Goal: Communication & Community: Answer question/provide support

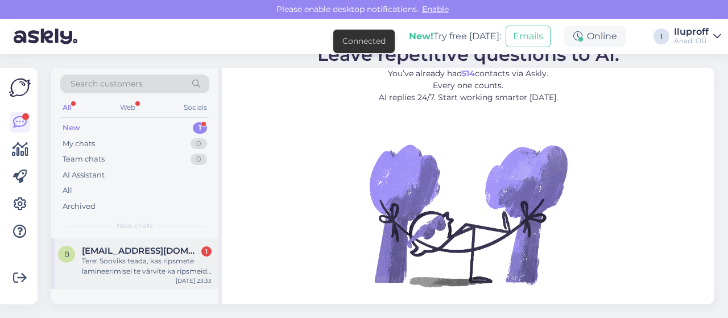
click at [110, 268] on div "Tere! Sooviks teada, kas ripsmete lamineerimisel te värvite ka ripsmeid, või pe…" at bounding box center [147, 266] width 130 height 20
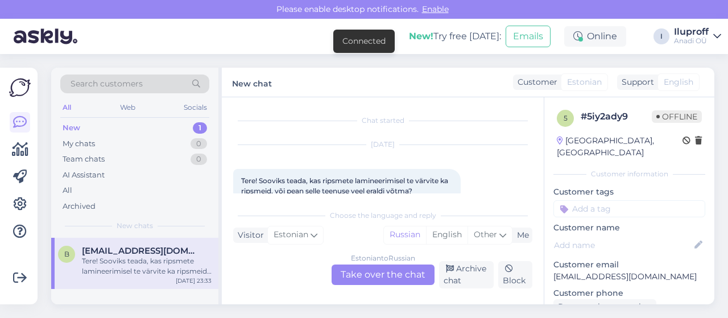
scroll to position [22, 0]
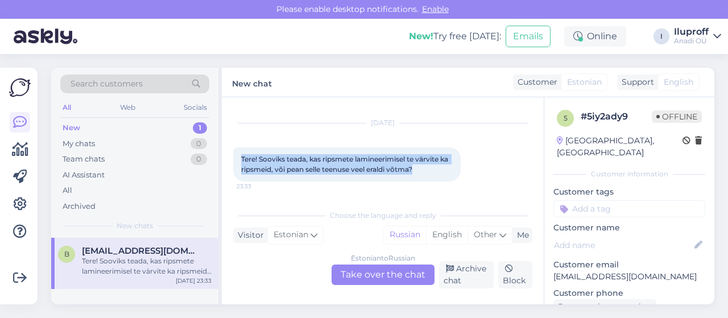
drag, startPoint x: 241, startPoint y: 159, endPoint x: 419, endPoint y: 177, distance: 178.4
click at [419, 177] on div "Tere! Sooviks teada, kas ripsmete lamineerimisel te värvite ka ripsmeid, või pe…" at bounding box center [346, 164] width 227 height 34
copy span "Tere! Sooviks teada, kas ripsmete lamineerimisel te värvite ka ripsmeid, või pe…"
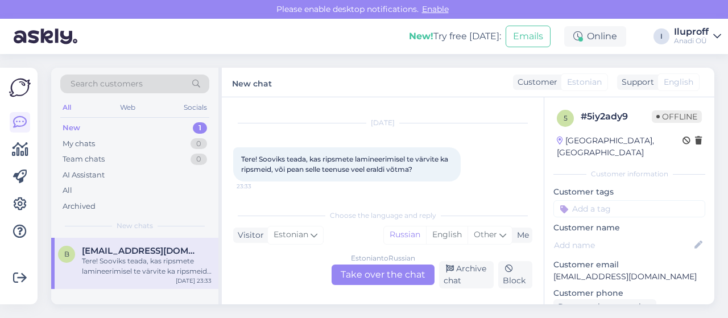
click at [401, 275] on div "Estonian to Russian Take over the chat" at bounding box center [383, 274] width 103 height 20
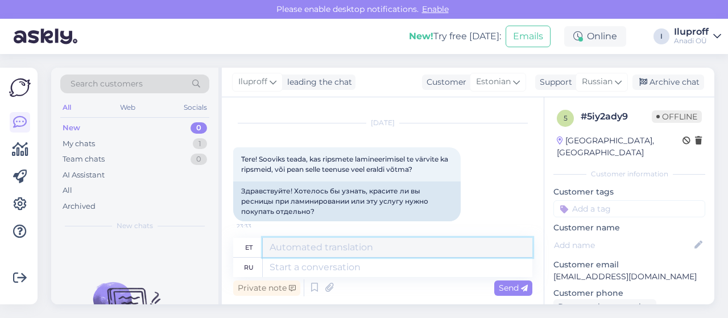
click at [324, 249] on textarea at bounding box center [398, 247] width 270 height 19
paste textarea "Tere! Ripsmete lamineerimine ei sisalda värvimist – see on eraldi teenus. Kui s…"
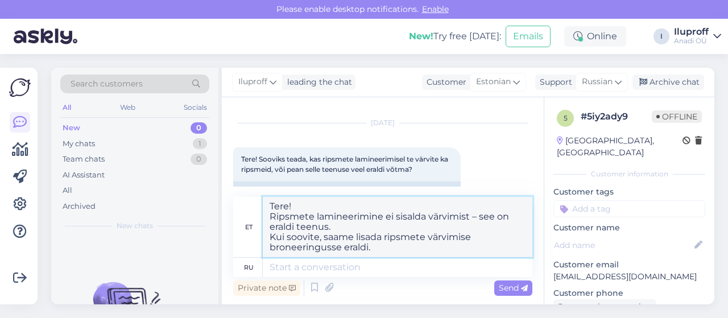
type textarea "Tere! Ripsmete lamineerimine ei sisalda värvimist – see on eraldi teenus. Kui s…"
click at [325, 275] on textarea at bounding box center [398, 267] width 270 height 19
paste textarea "Tere! Ripsmete lamineerimine ei sisalda värvimist – see on eraldi teenus. Kui s…"
type textarea "Tere! Ripsmete lamineerimine ei sisalda värvimist – see on eraldi teenus. Kui s…"
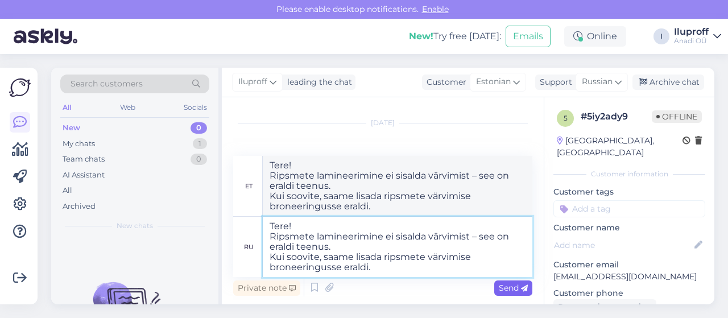
type textarea "Tere! Ripsmete laminerimine ei sisalda värvimist – see on eraldi teenus. Kui so…"
type textarea "Tere! Ripsmete lamineerimine ei sisalda värvimist – see on eraldi teenus. Kui s…"
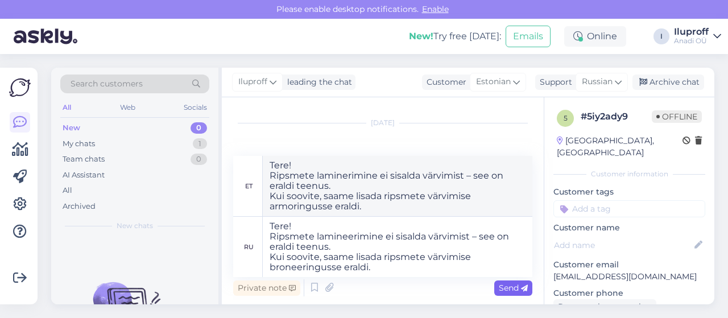
click at [508, 287] on span "Send" at bounding box center [513, 288] width 29 height 10
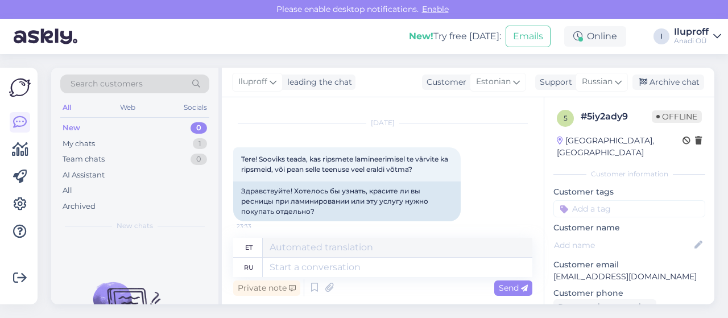
scroll to position [201, 0]
